Goal: Task Accomplishment & Management: Manage account settings

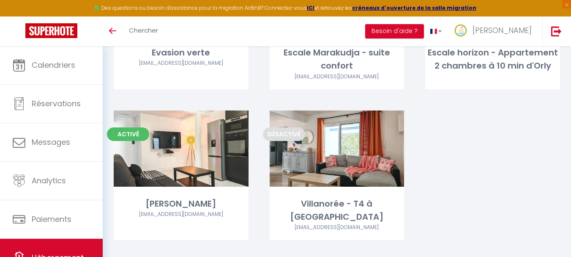
scroll to position [150, 0]
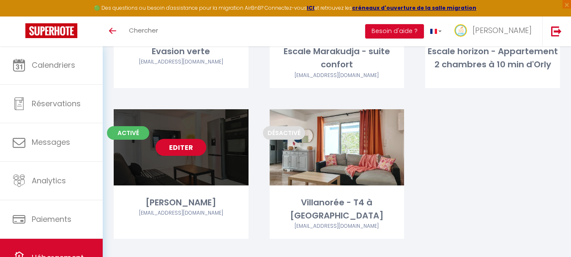
click at [187, 142] on link "Editer" at bounding box center [181, 147] width 51 height 17
select select "3"
select select "2"
select select "1"
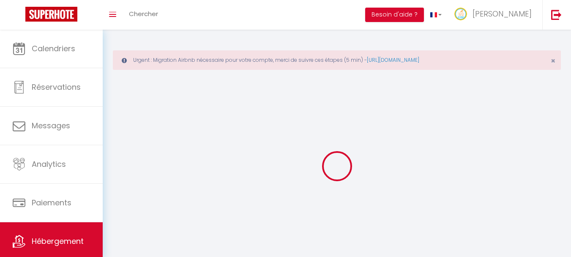
select select
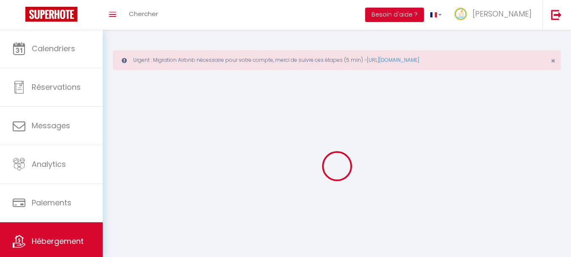
select select
checkbox input "false"
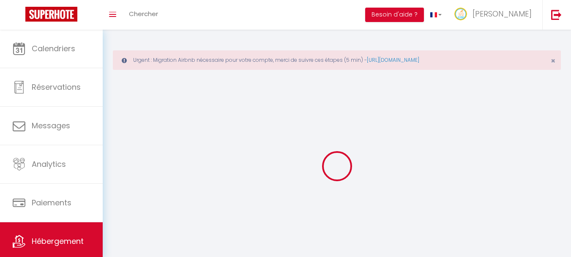
select select
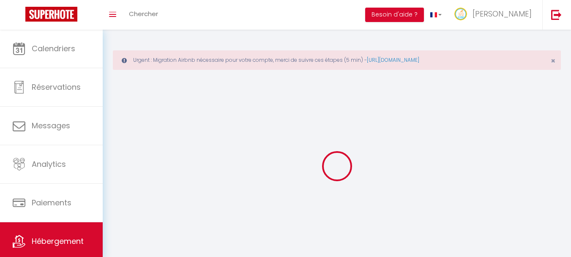
select select
checkbox input "false"
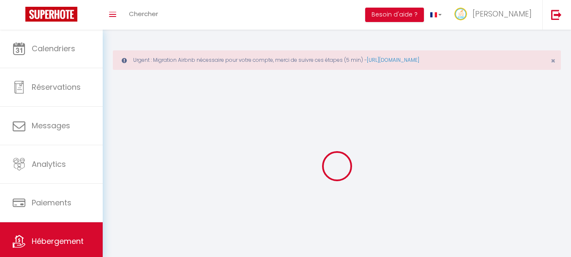
checkbox input "false"
select select
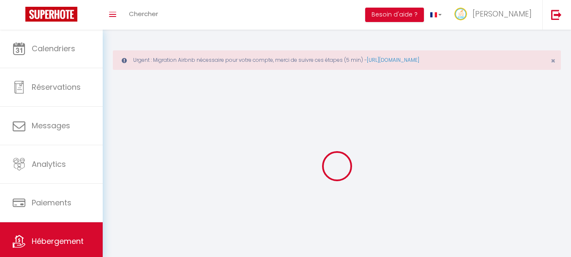
select select
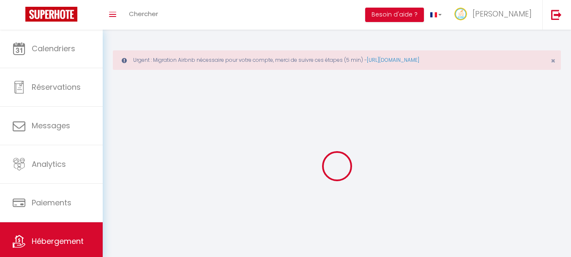
select select
checkbox input "false"
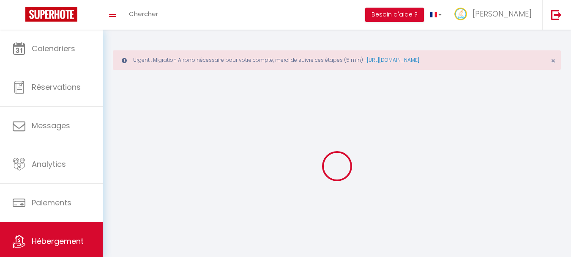
select select
select select "28"
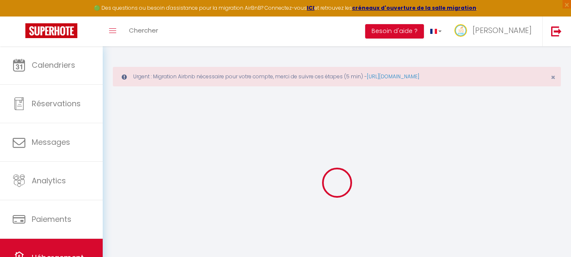
select select
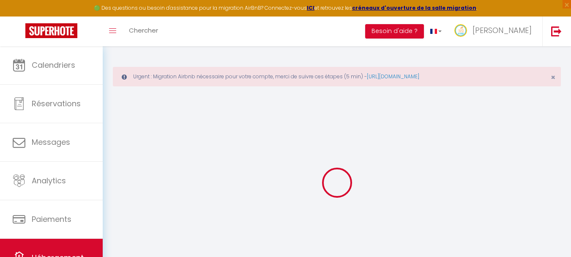
select select
checkbox input "false"
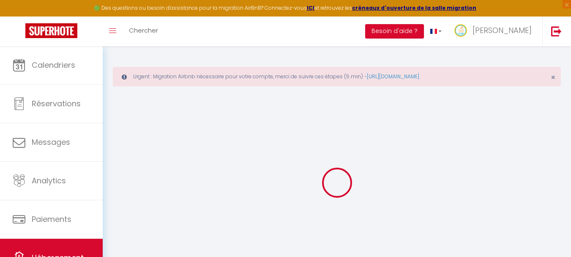
select select
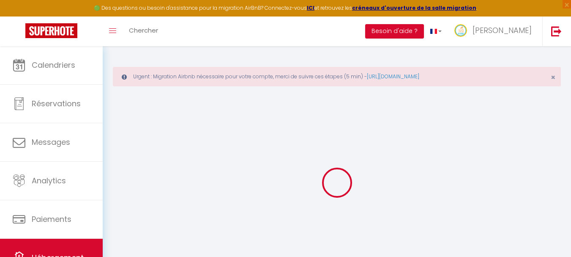
select select
checkbox input "false"
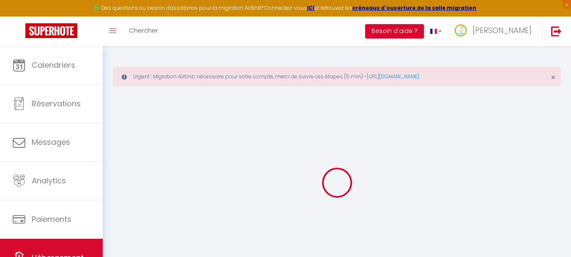
checkbox input "false"
select select
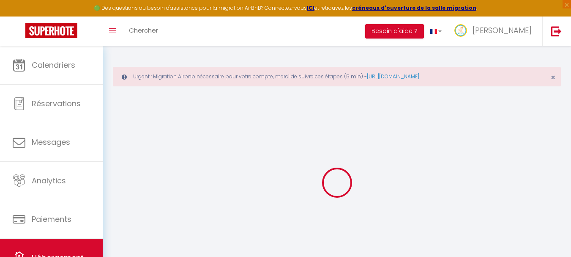
select select
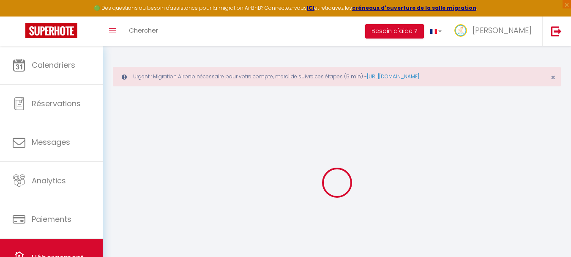
checkbox input "false"
select select
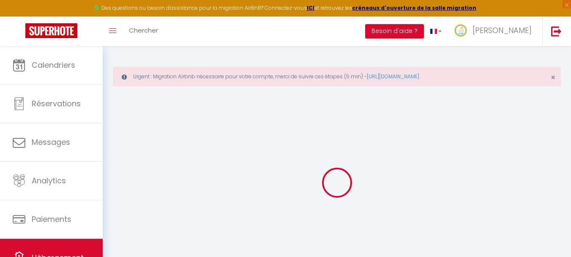
select select
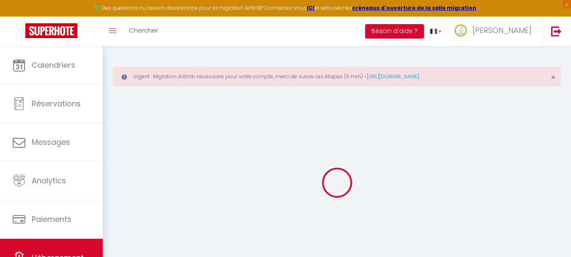
select select
checkbox input "false"
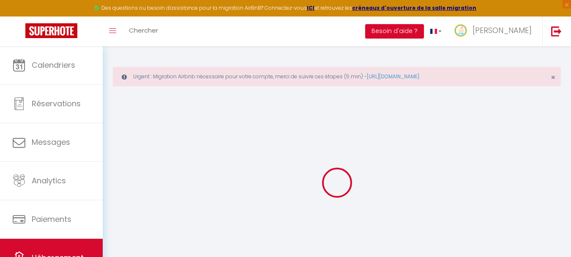
checkbox input "false"
select select
type input "[PERSON_NAME]"
type input "Céline"
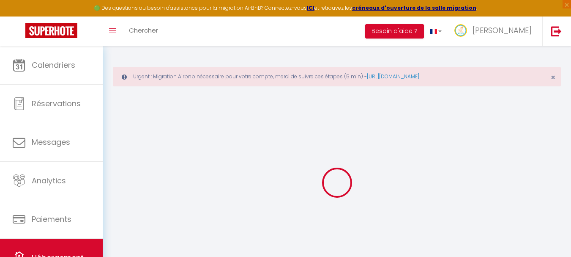
select select "houses"
type input "58"
type input "65"
select select
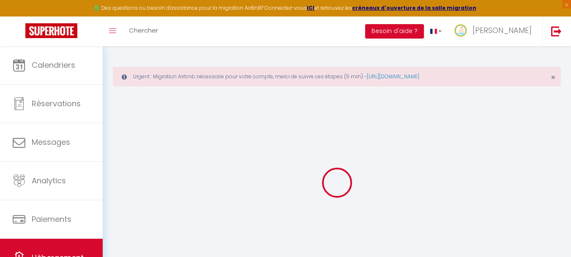
select select
type input "Morne Honoré"
type input "97211"
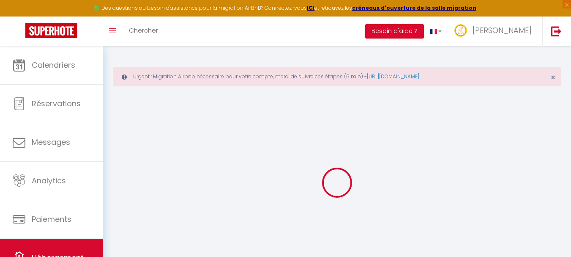
type input "Rivière-Pilote"
select select "136"
type input "[EMAIL_ADDRESS][DOMAIN_NAME]"
select select "15570"
checkbox input "false"
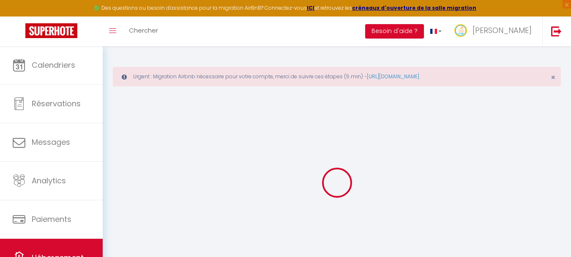
checkbox input "false"
type input "0"
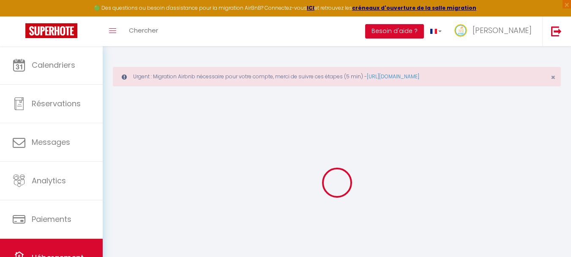
type input "0"
select select "villa"
select select
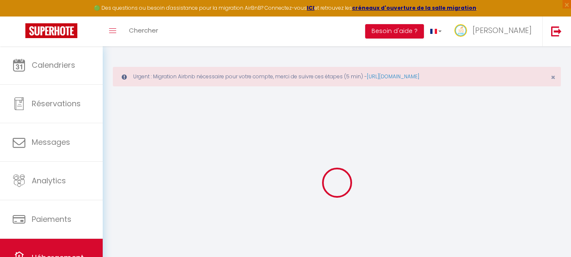
select select
checkbox input "false"
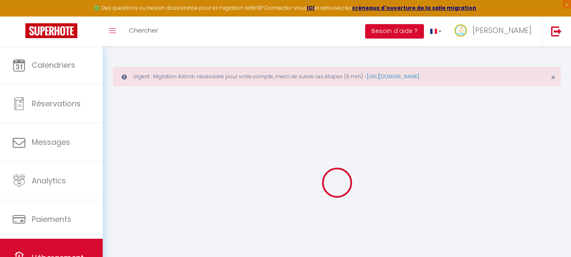
checkbox input "false"
select select
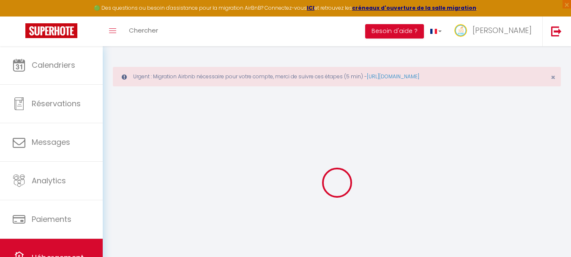
select select
checkbox input "false"
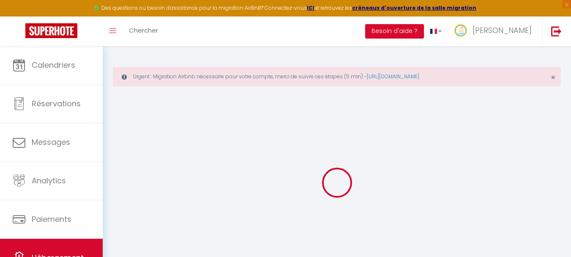
checkbox input "false"
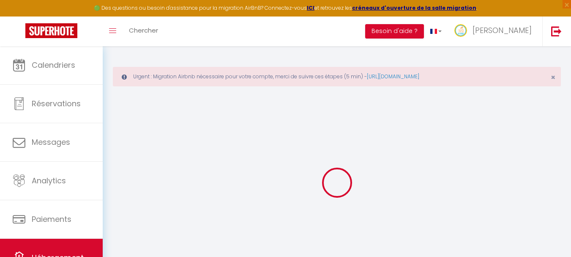
select select "14:00"
select select
select select "11:00"
select select "30"
select select "120"
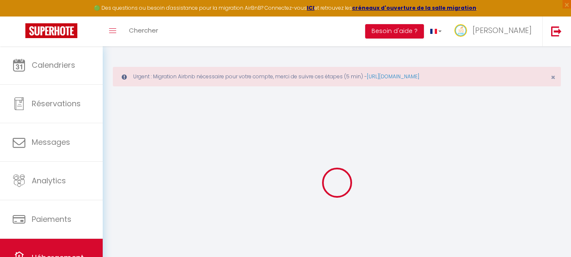
select select
checkbox input "false"
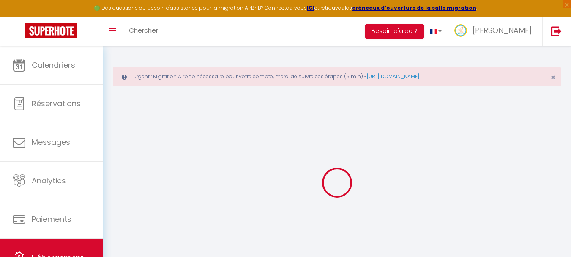
select select
checkbox input "false"
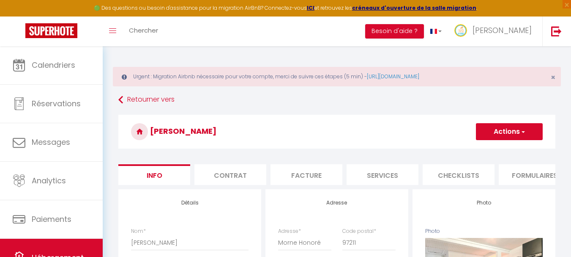
select select
checkbox input "false"
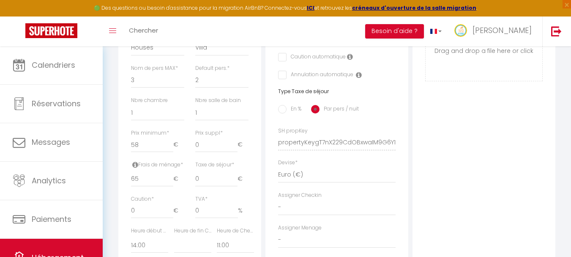
scroll to position [341, 0]
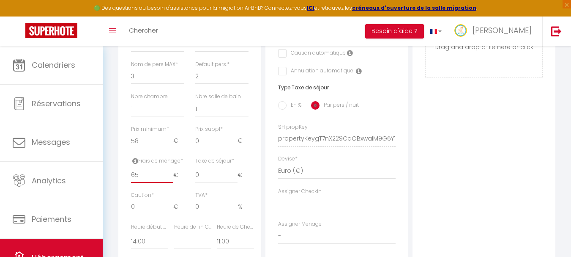
click at [134, 178] on input "65" at bounding box center [152, 174] width 42 height 15
type input "5"
select select
checkbox input "false"
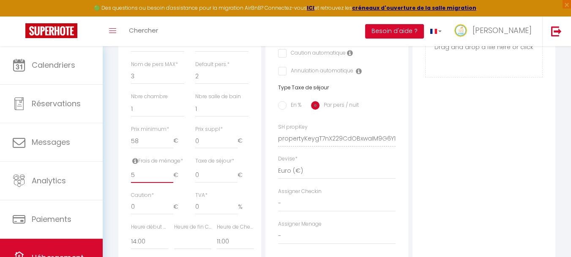
checkbox input "false"
type input "75"
select select
checkbox input "false"
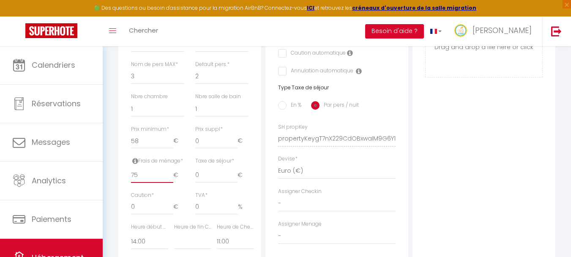
checkbox input "false"
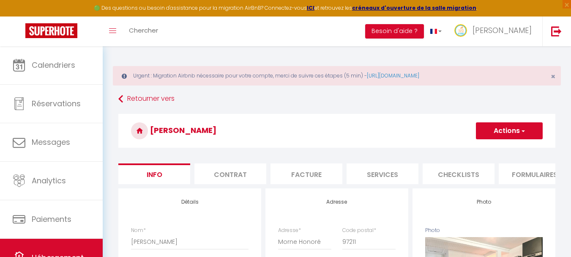
scroll to position [0, 0]
type input "75"
click at [519, 131] on button "Actions" at bounding box center [509, 131] width 67 height 17
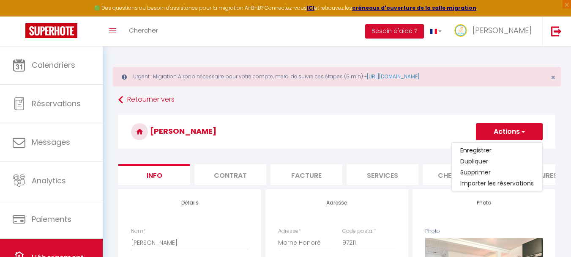
click at [489, 150] on input "Enregistrer" at bounding box center [475, 150] width 31 height 8
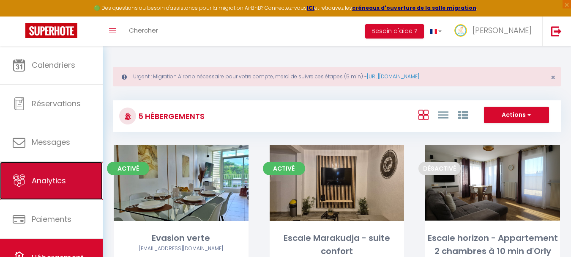
click at [41, 184] on span "Analytics" at bounding box center [49, 180] width 34 height 11
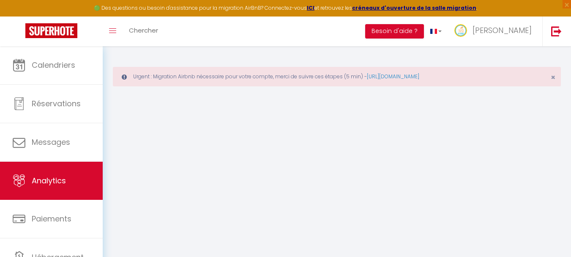
select select "2025"
select select "9"
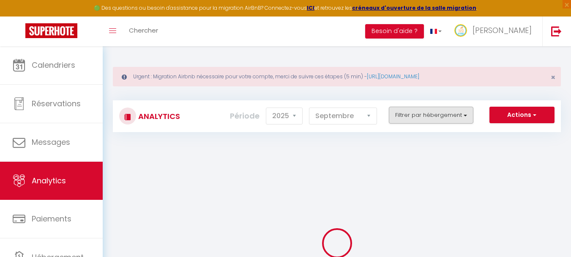
checkbox input "false"
checkbox verte "false"
checkbox confort "false"
checkbox d\'Orly "false"
checkbox Jacuzzi "false"
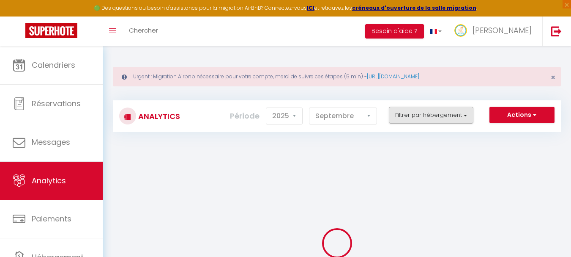
checkbox Rivière-Pilote "false"
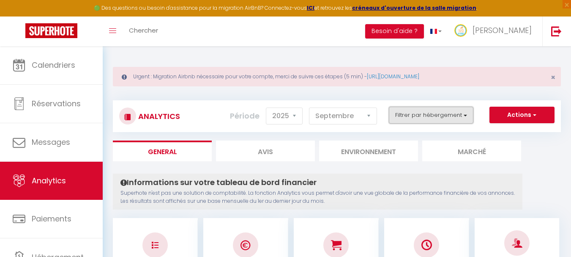
click at [450, 113] on button "Filtrer par hébergement" at bounding box center [431, 115] width 85 height 17
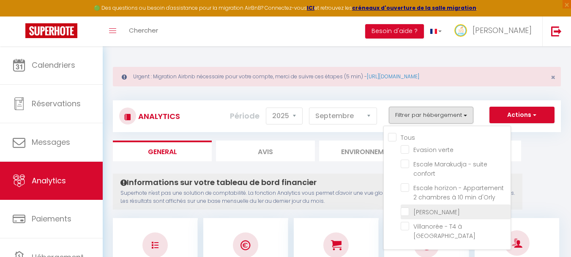
click at [431, 210] on Jacuzzi "checkbox" at bounding box center [456, 211] width 110 height 8
checkbox Jacuzzi "true"
checkbox verte "false"
checkbox confort "false"
checkbox d\'Orly "false"
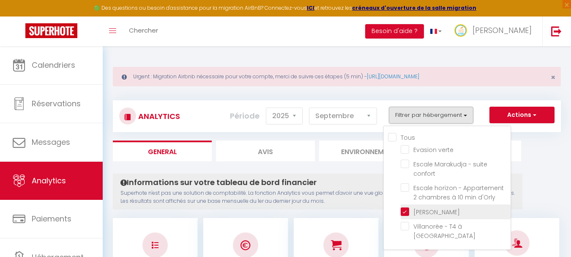
checkbox Rivière-Pilote "false"
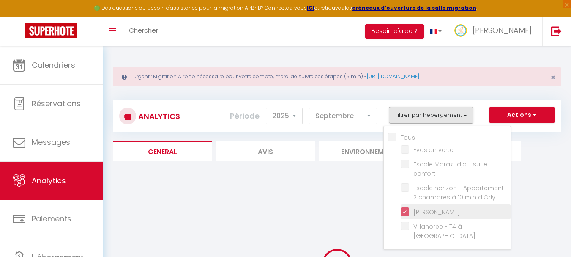
checkbox verte "false"
checkbox confort "false"
checkbox d\'Orly "false"
checkbox Rivière-Pilote "false"
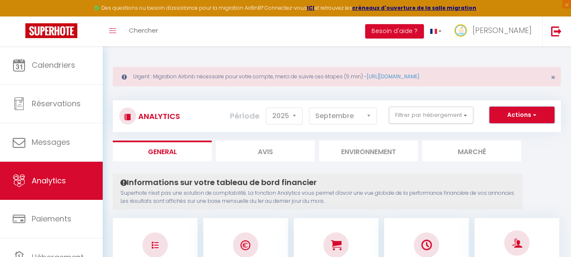
click at [521, 115] on button "Actions" at bounding box center [521, 115] width 65 height 17
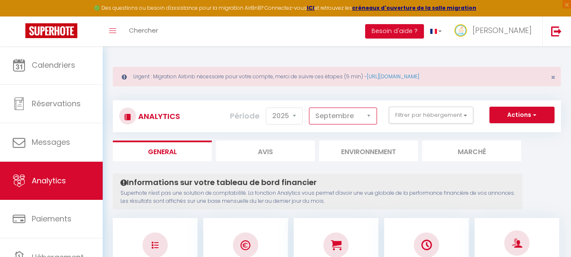
click at [371, 117] on select "[PERSON_NAME] Mars [PERSON_NAME] Juin Juillet Août Septembre Octobre Novembre D…" at bounding box center [343, 115] width 68 height 17
select select "8"
click at [309, 107] on select "[PERSON_NAME] Mars [PERSON_NAME] Juin Juillet Août Septembre Octobre Novembre D…" at bounding box center [343, 115] width 68 height 17
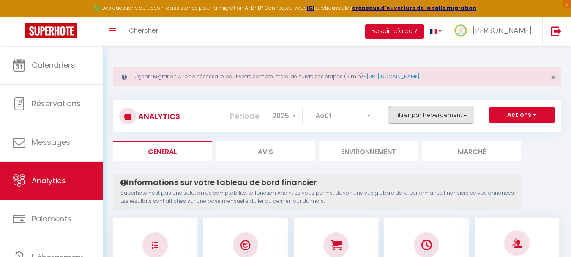
click at [399, 115] on button "Filtrer par hébergement" at bounding box center [431, 115] width 85 height 17
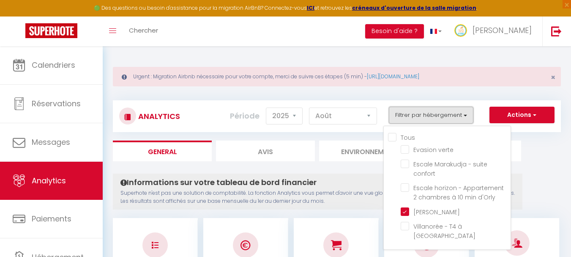
click at [399, 115] on button "Filtrer par hébergement" at bounding box center [431, 115] width 85 height 17
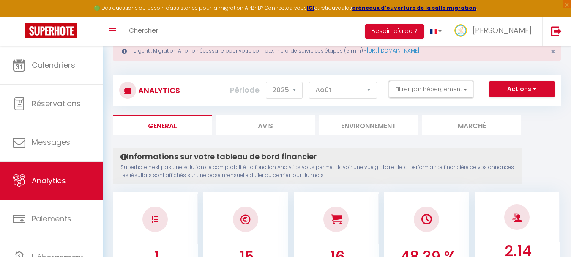
scroll to position [25, 0]
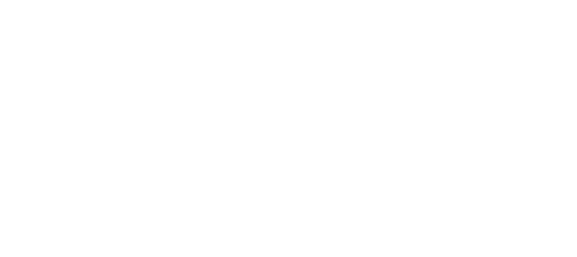
select select "2025"
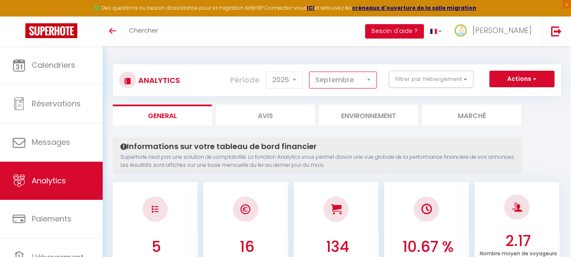
click at [368, 78] on select "[PERSON_NAME] Mars [PERSON_NAME] Juin Juillet Août Septembre Octobre Novembre D…" at bounding box center [343, 79] width 68 height 17
select select "7"
click at [309, 71] on select "[PERSON_NAME] Mars [PERSON_NAME] Juin Juillet Août Septembre Octobre Novembre D…" at bounding box center [343, 79] width 68 height 17
checkbox input "false"
checkbox verte "false"
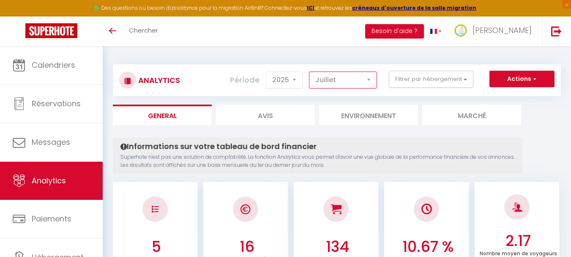
checkbox confort "false"
checkbox d\'Orly "false"
checkbox Jacuzzi "false"
checkbox Rivière-Pilote "false"
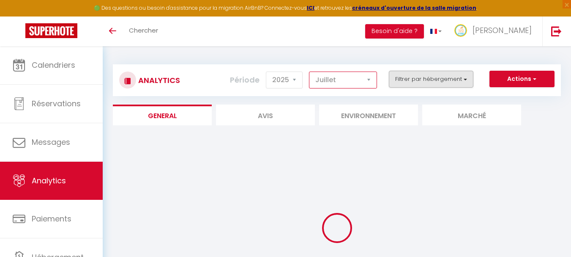
checkbox input "false"
checkbox verte "false"
checkbox confort "false"
checkbox d\'Orly "false"
checkbox Jacuzzi "false"
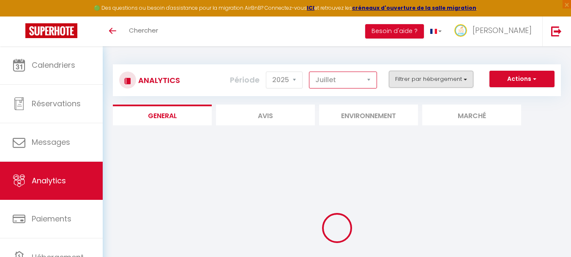
checkbox Rivière-Pilote "false"
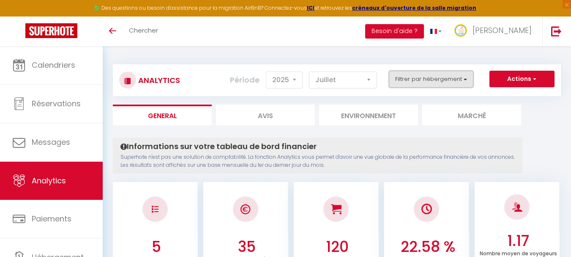
click at [432, 85] on button "Filtrer par hébergement" at bounding box center [431, 79] width 85 height 17
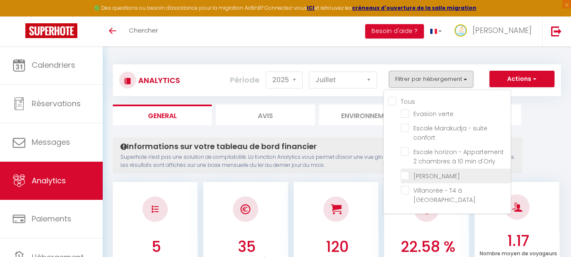
click at [432, 172] on Jacuzzi "checkbox" at bounding box center [456, 175] width 110 height 8
checkbox Jacuzzi "true"
checkbox verte "false"
checkbox confort "false"
checkbox d\'Orly "false"
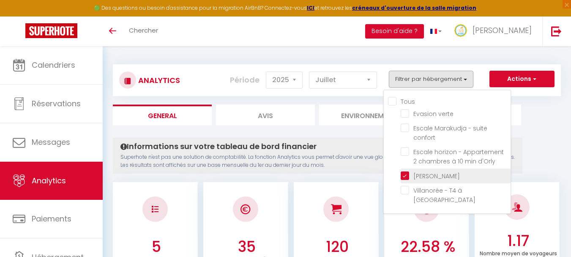
checkbox Rivière-Pilote "false"
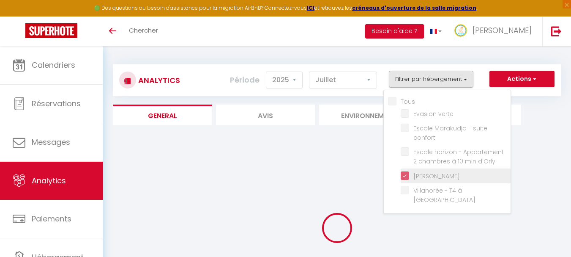
checkbox verte "false"
checkbox confort "false"
checkbox d\'Orly "false"
checkbox Rivière-Pilote "false"
